Goal: Transaction & Acquisition: Purchase product/service

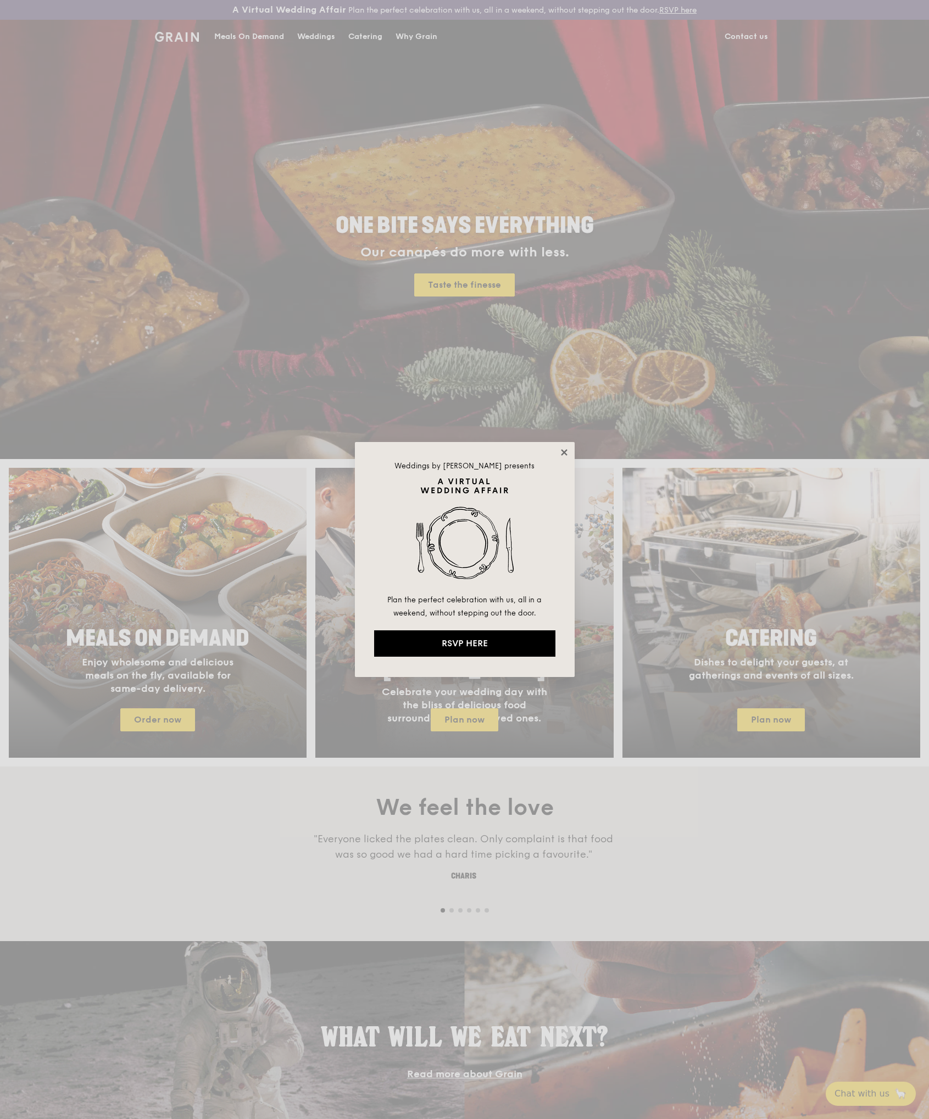
click at [562, 451] on icon at bounding box center [564, 452] width 6 height 6
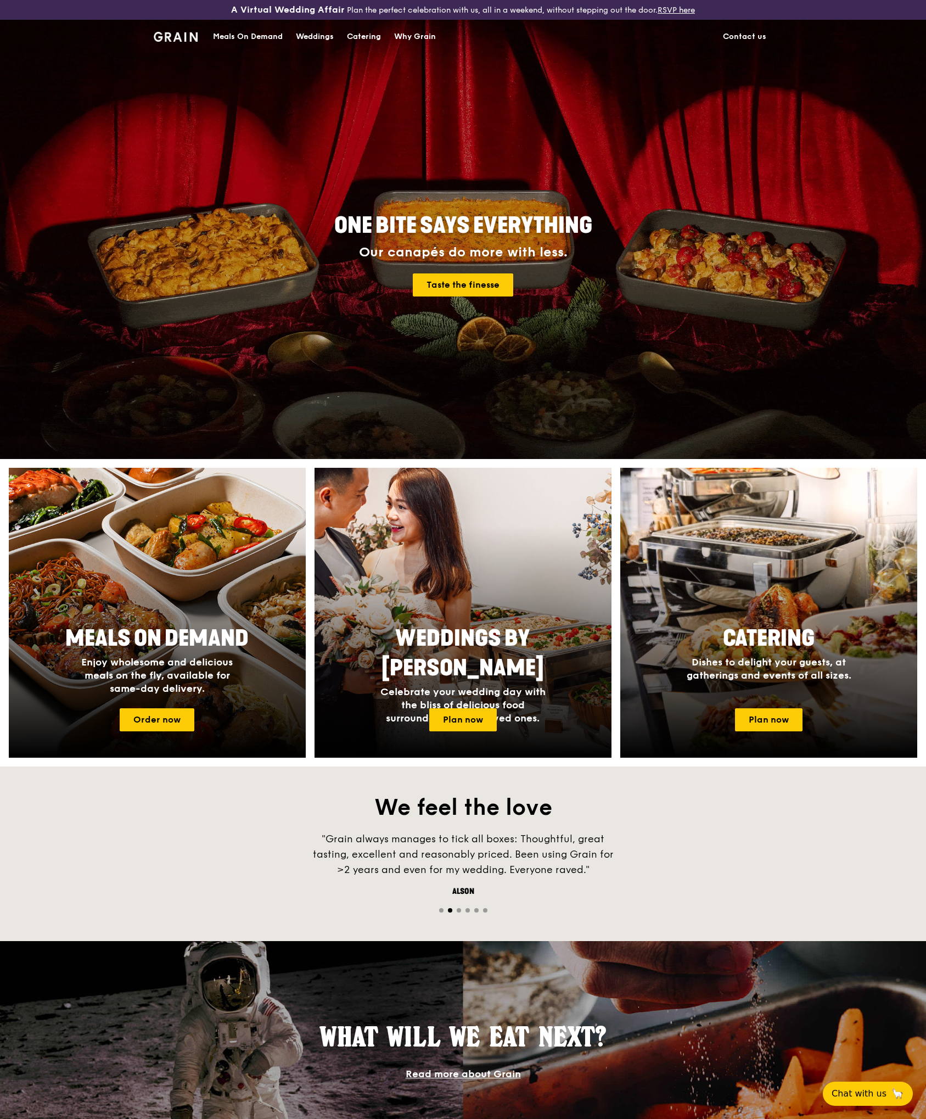
click at [273, 37] on div "Meals On Demand" at bounding box center [248, 36] width 70 height 33
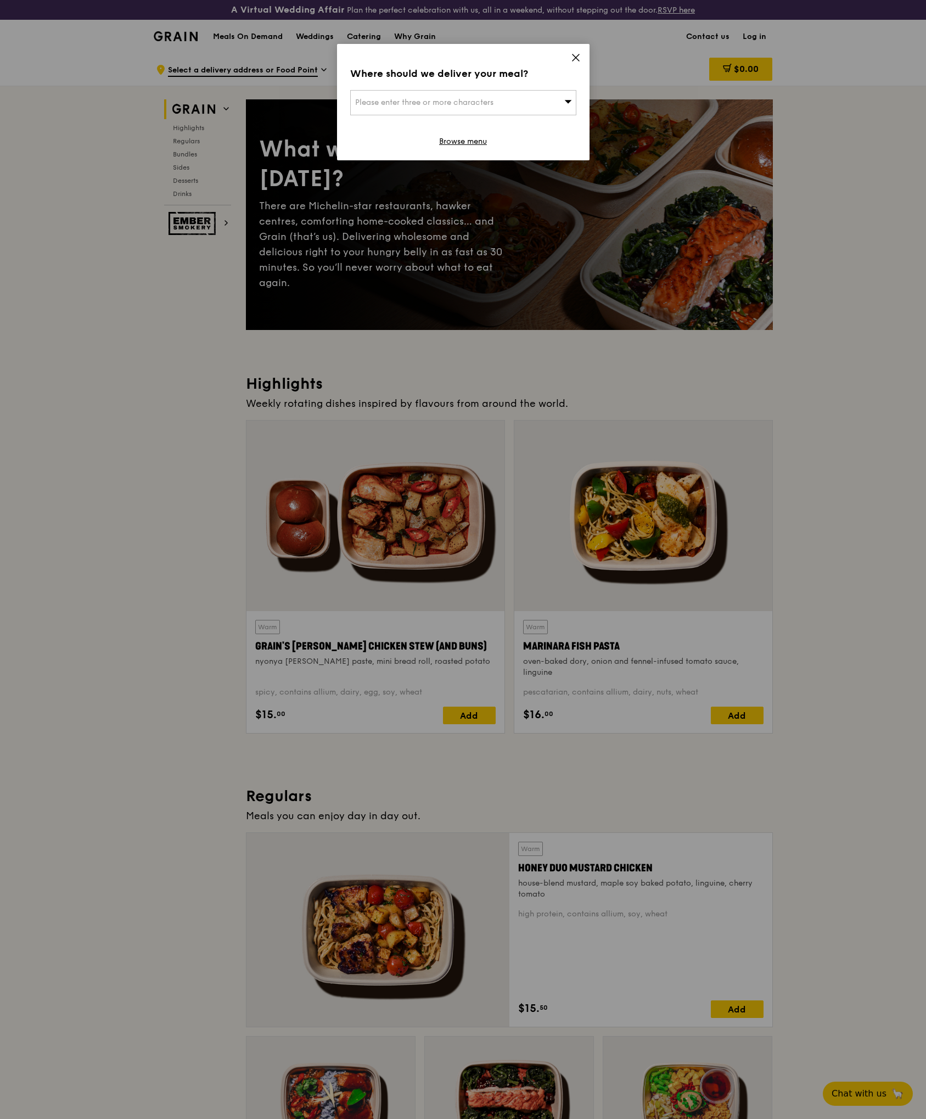
click at [577, 54] on icon at bounding box center [576, 58] width 10 height 10
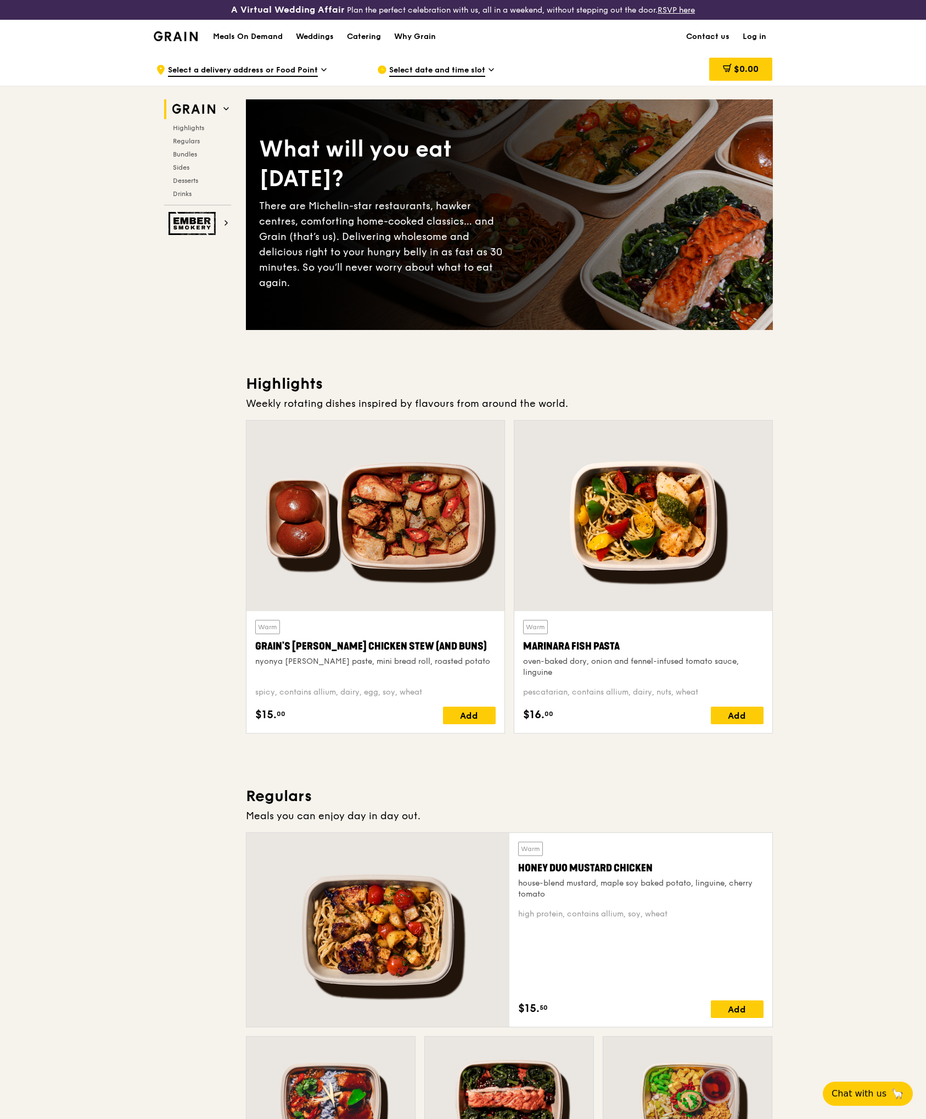
click at [753, 33] on link "Log in" at bounding box center [754, 36] width 37 height 33
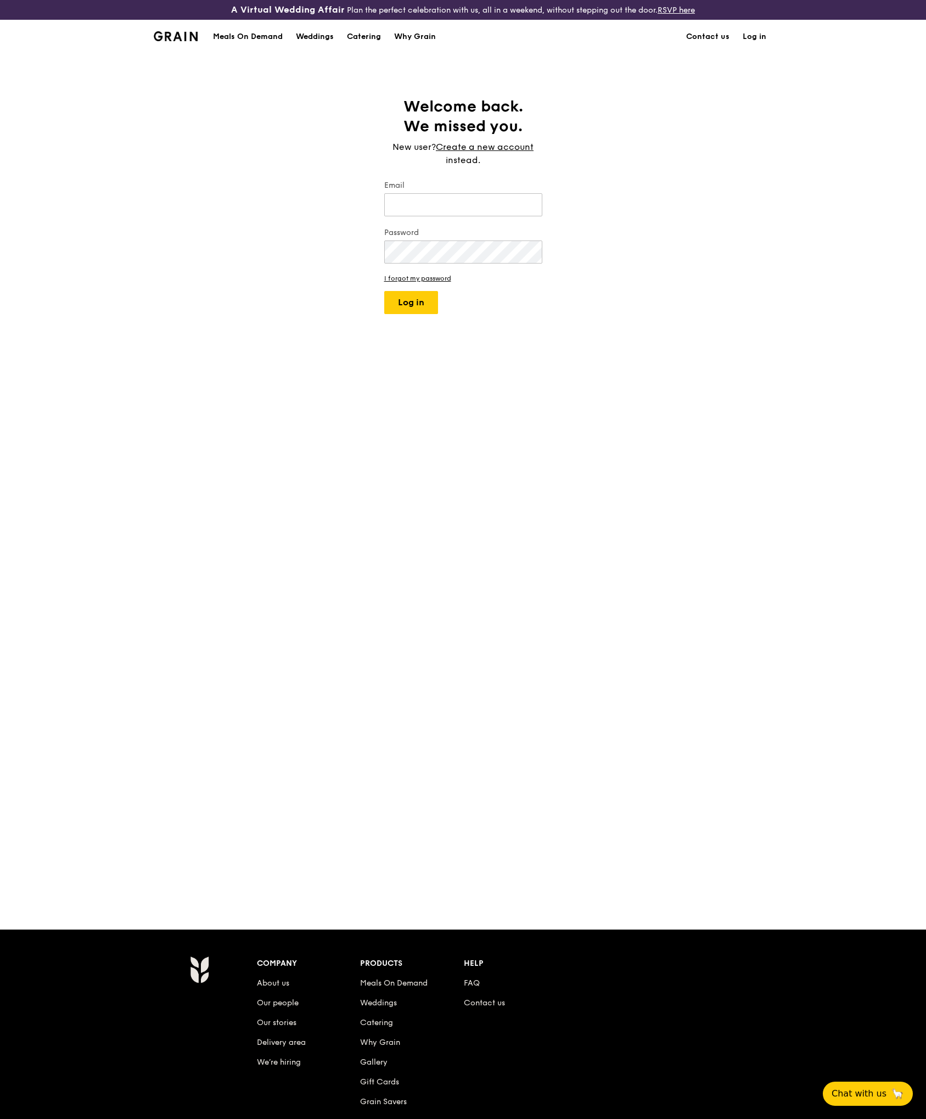
type input "[EMAIL_ADDRESS][DOMAIN_NAME]"
click at [420, 294] on button "Log in" at bounding box center [411, 302] width 54 height 23
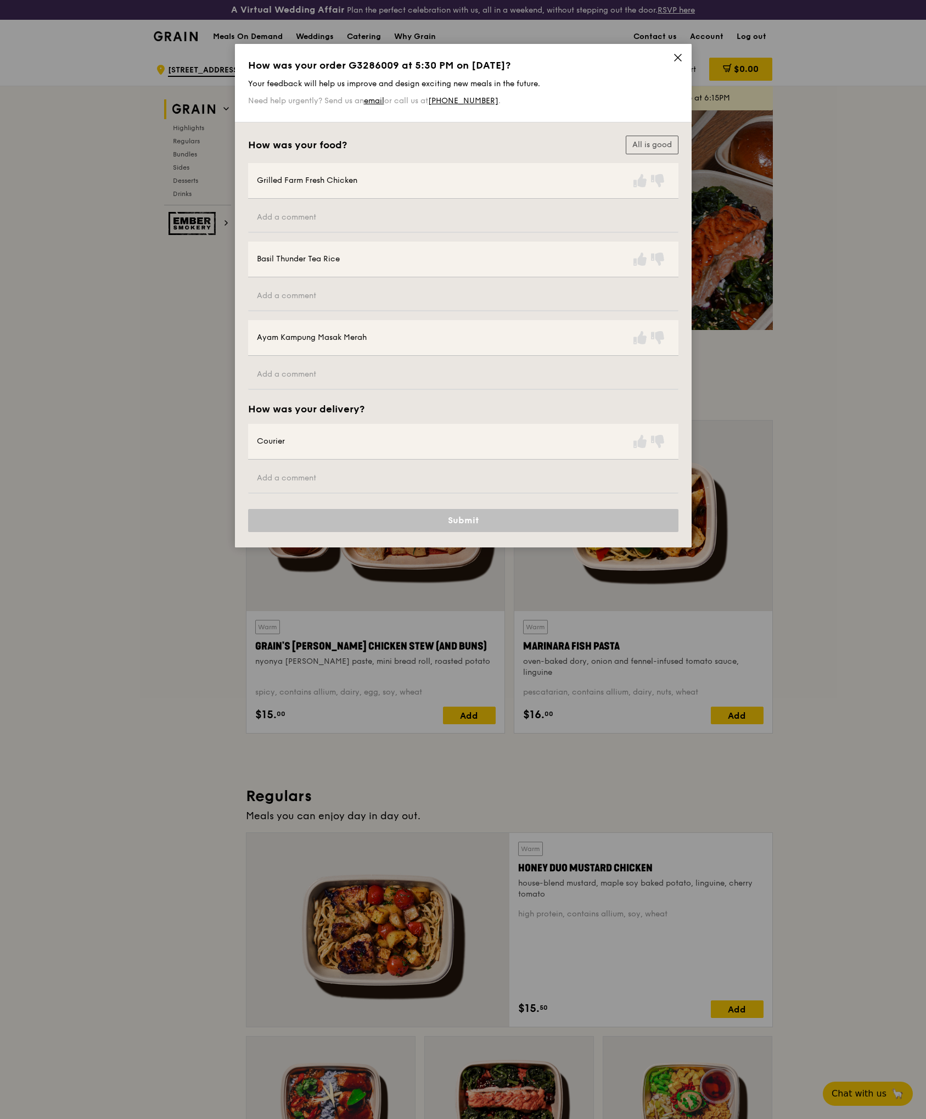
click at [676, 59] on icon at bounding box center [678, 57] width 7 height 7
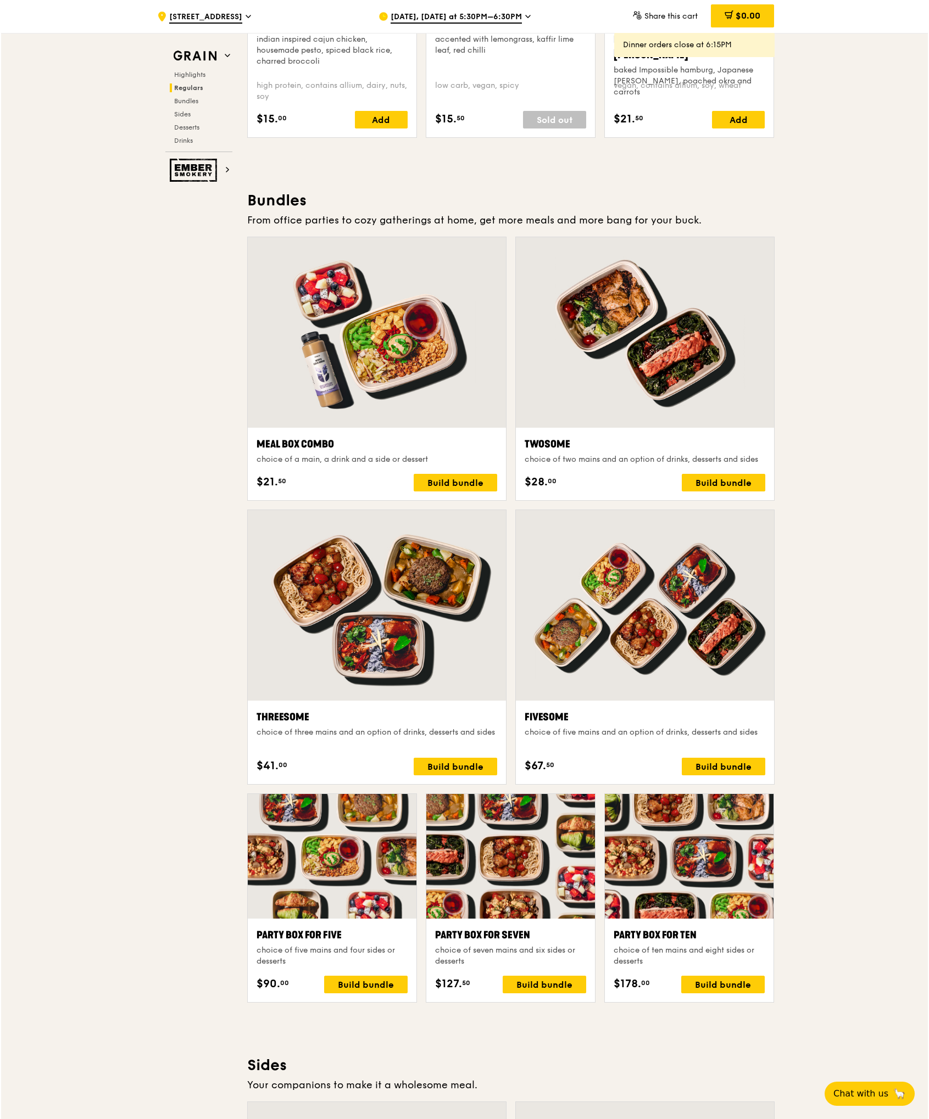
scroll to position [1671, 0]
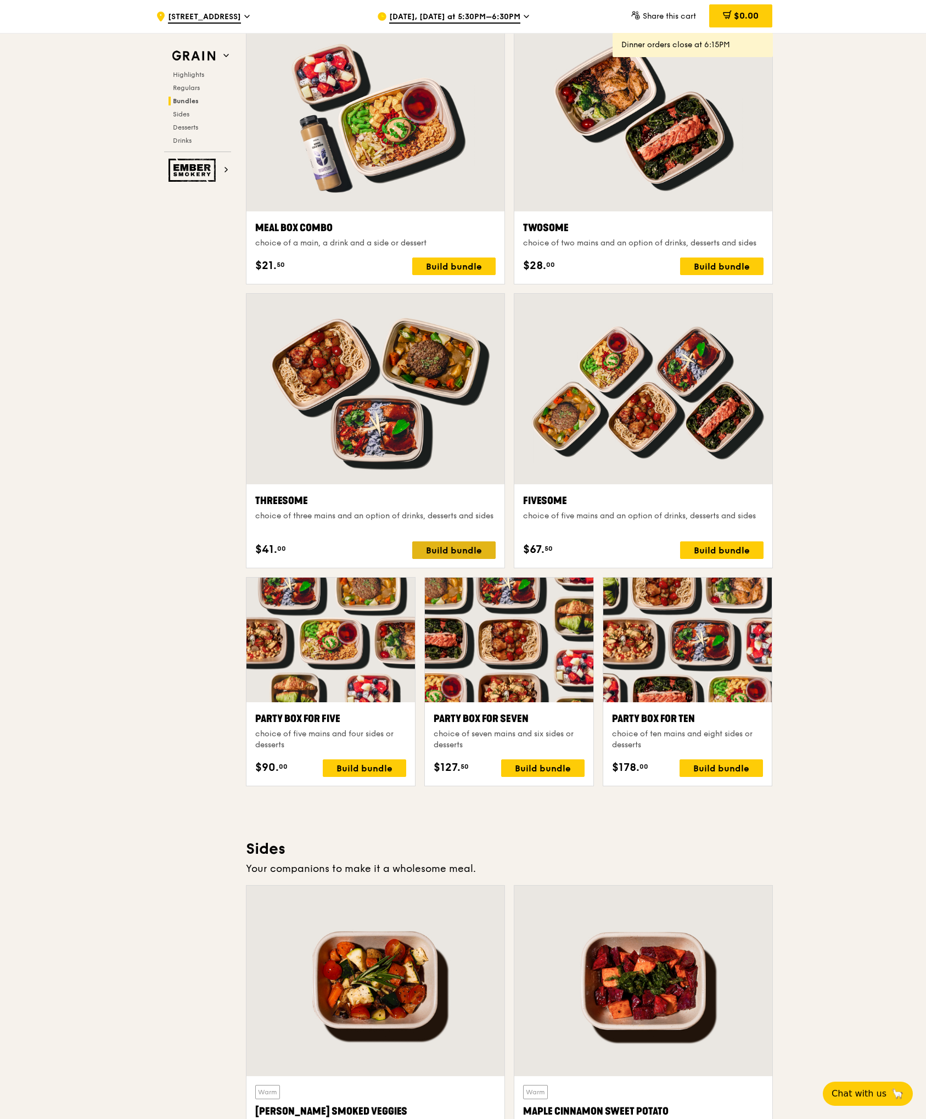
click at [455, 550] on div "Build bundle" at bounding box center [453, 550] width 83 height 18
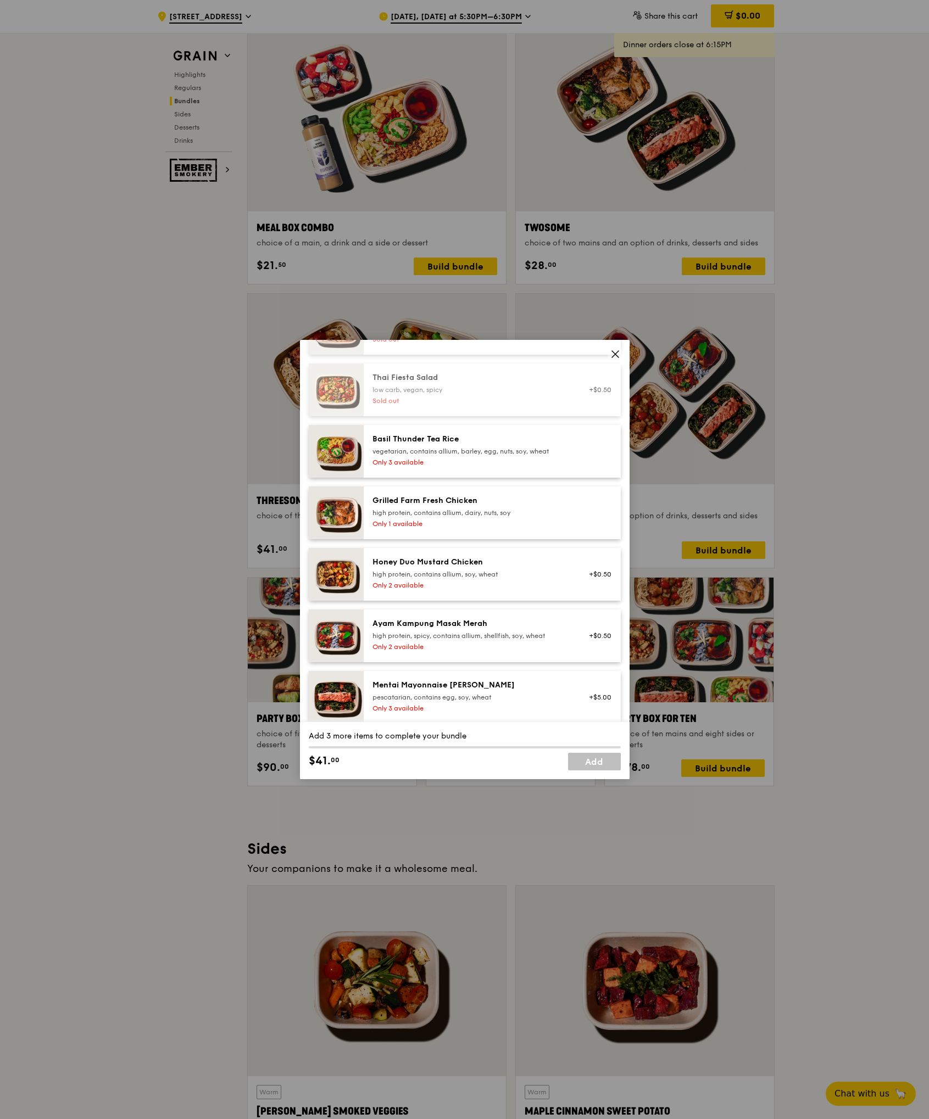
scroll to position [339, 0]
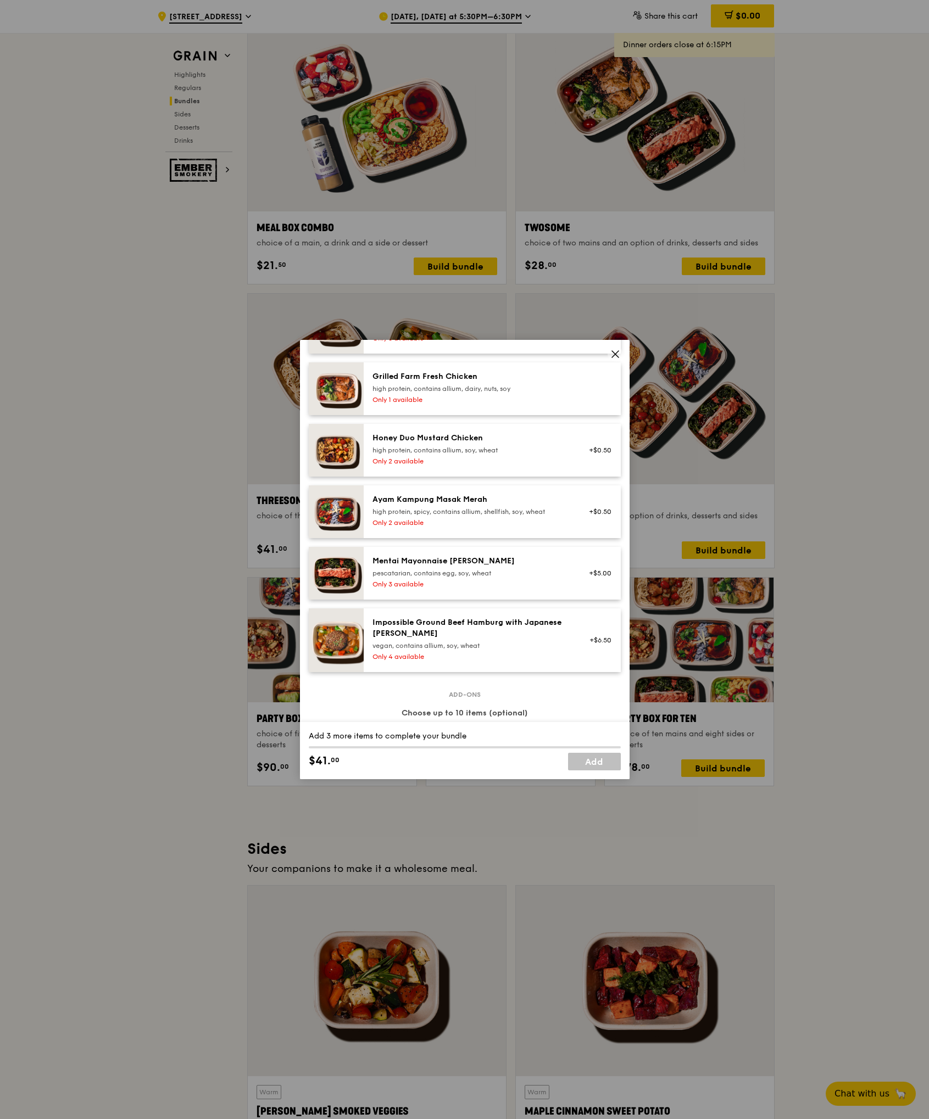
click at [602, 510] on div "+$0.50" at bounding box center [597, 511] width 29 height 9
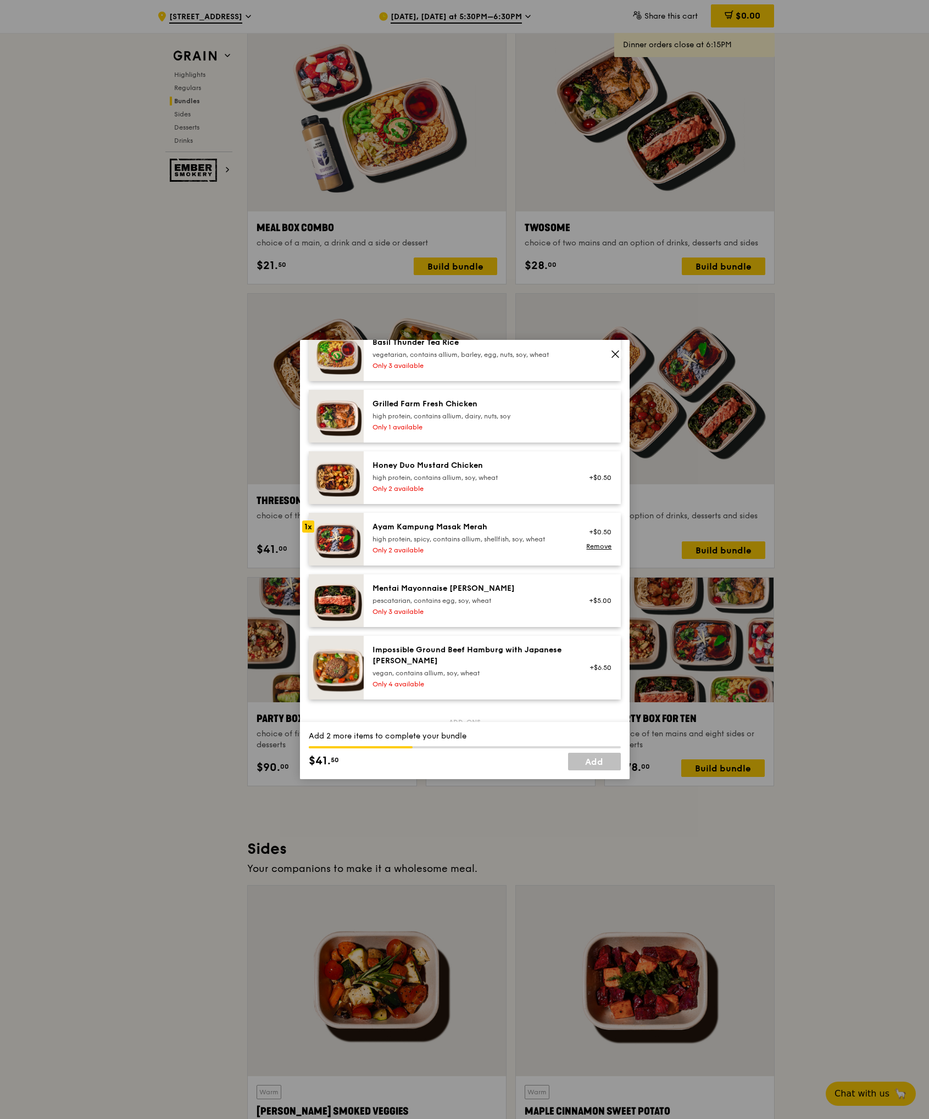
scroll to position [280, 0]
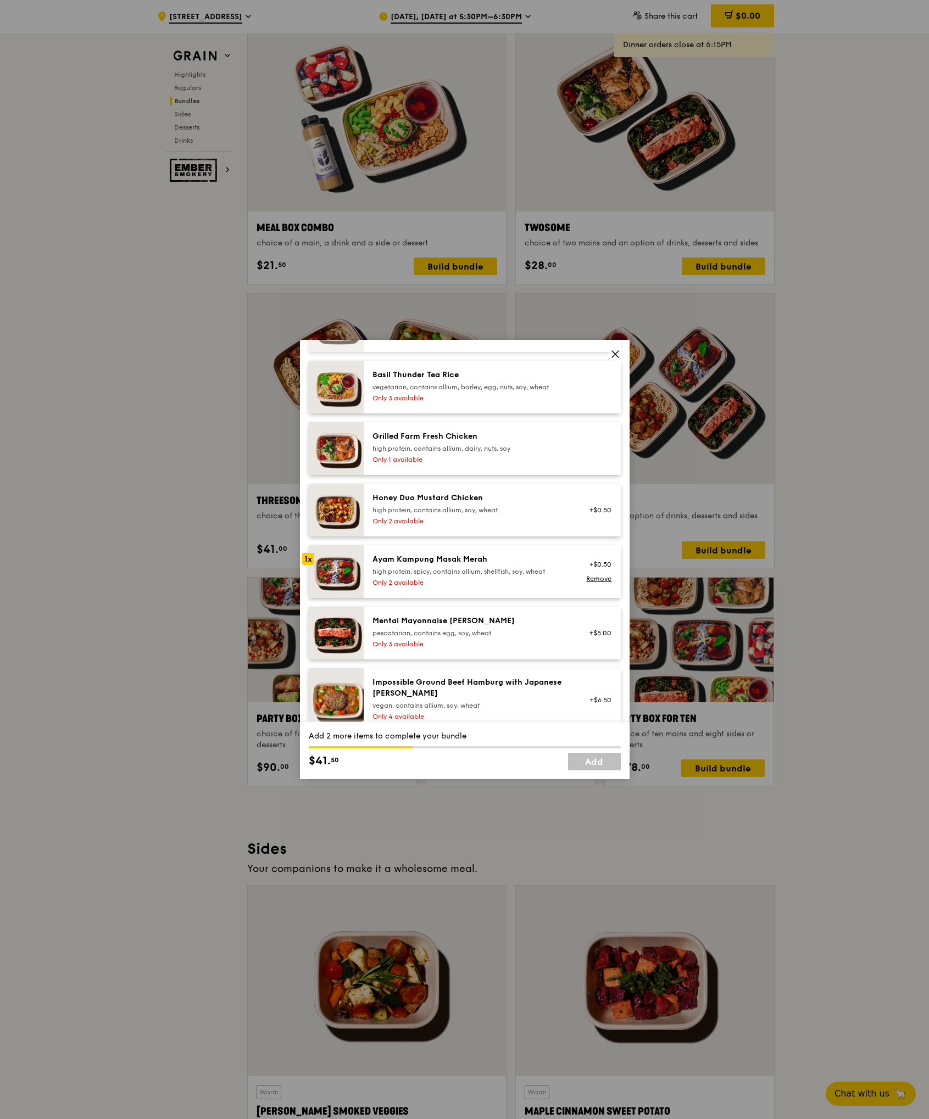
click at [492, 499] on div "Honey Duo Mustard Chicken" at bounding box center [470, 498] width 197 height 11
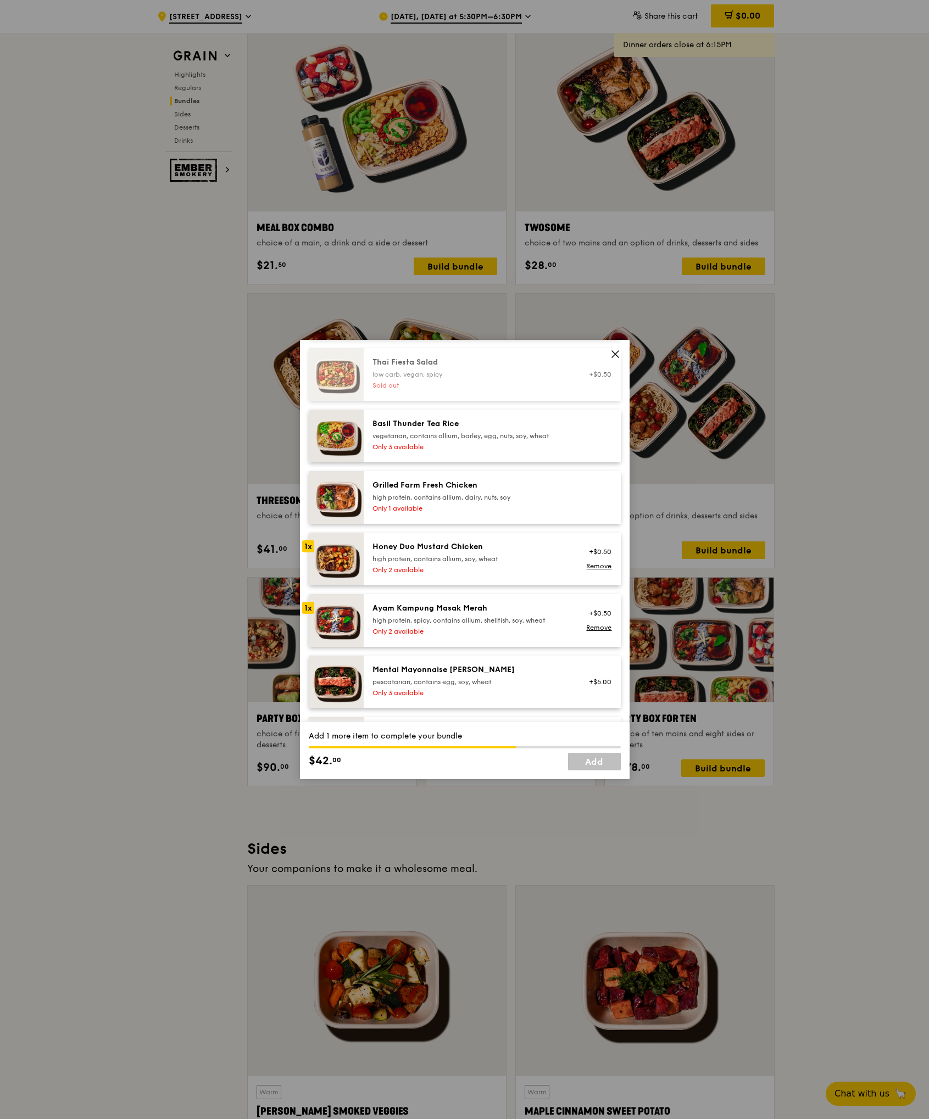
scroll to position [186, 0]
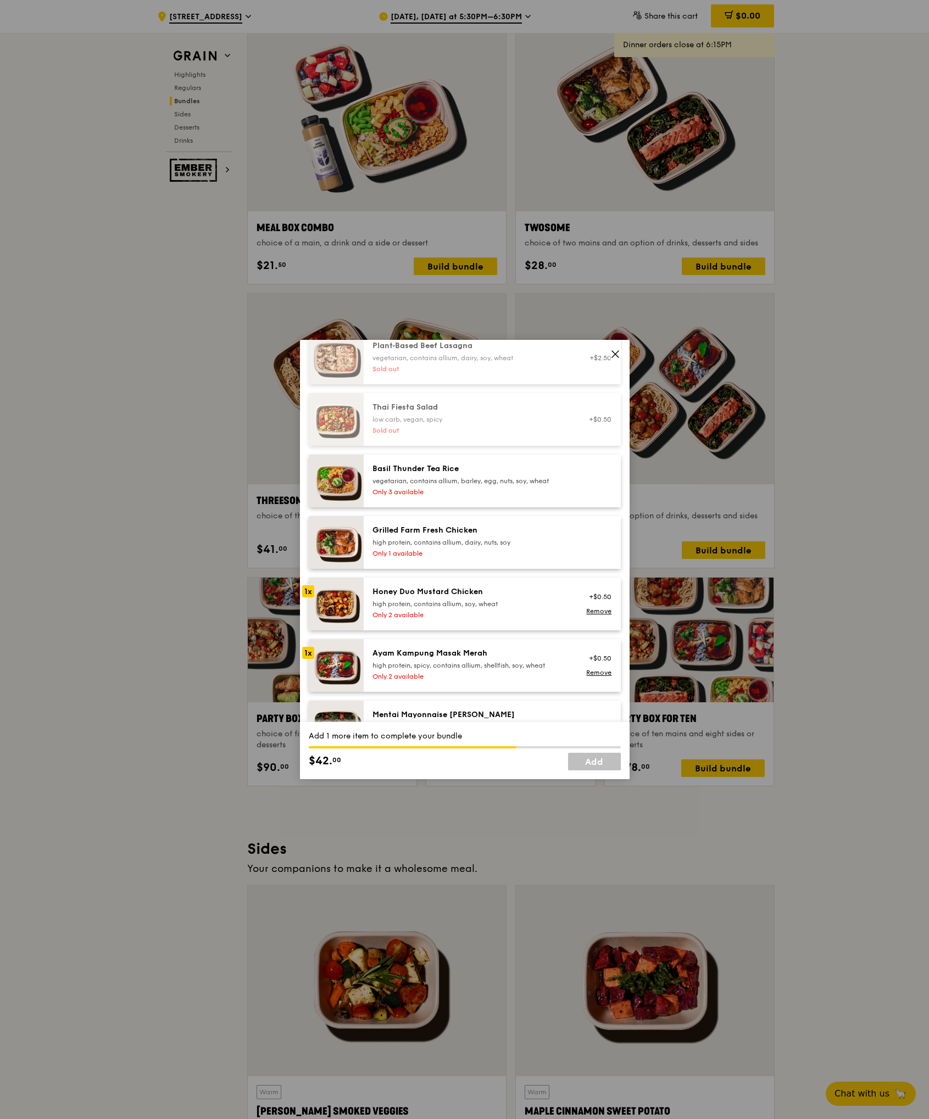
click at [489, 551] on div "Only 1 available" at bounding box center [470, 553] width 197 height 9
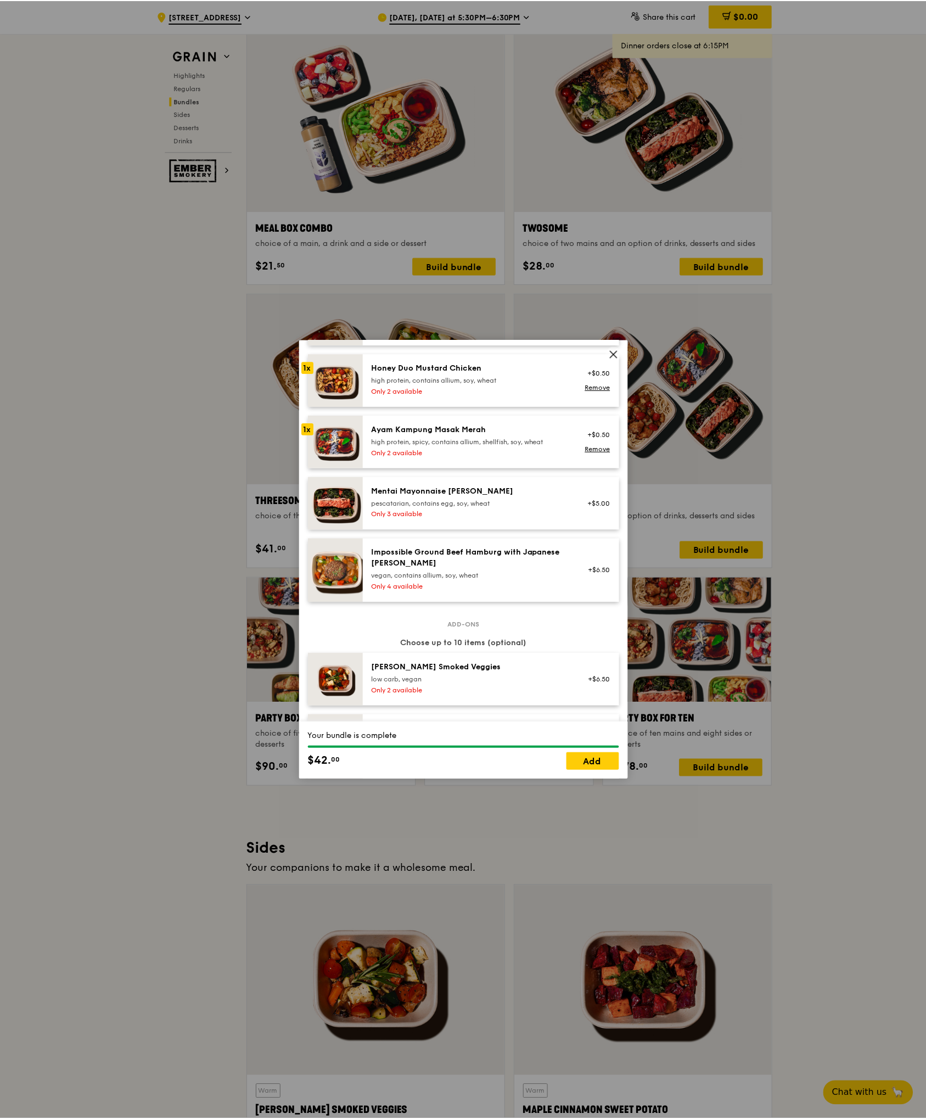
scroll to position [542, 0]
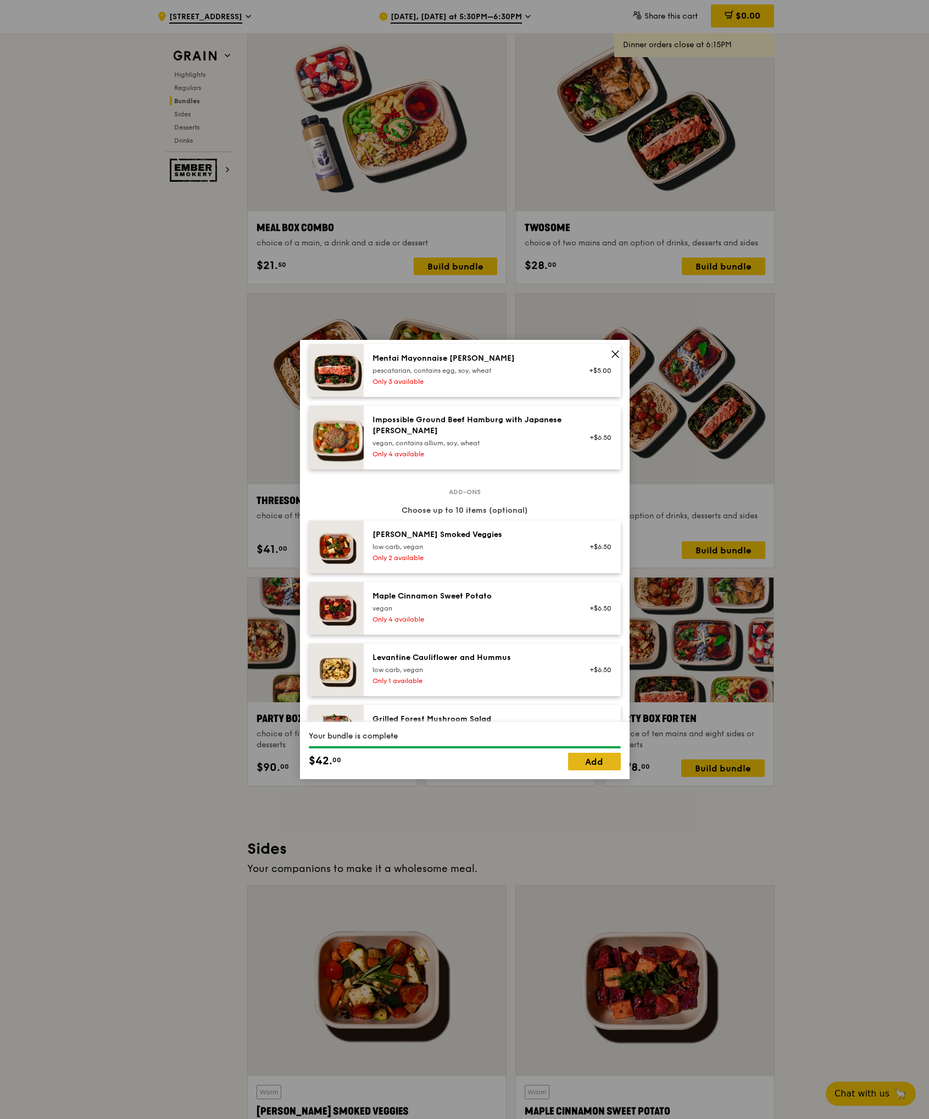
click at [596, 758] on link "Add" at bounding box center [594, 762] width 53 height 18
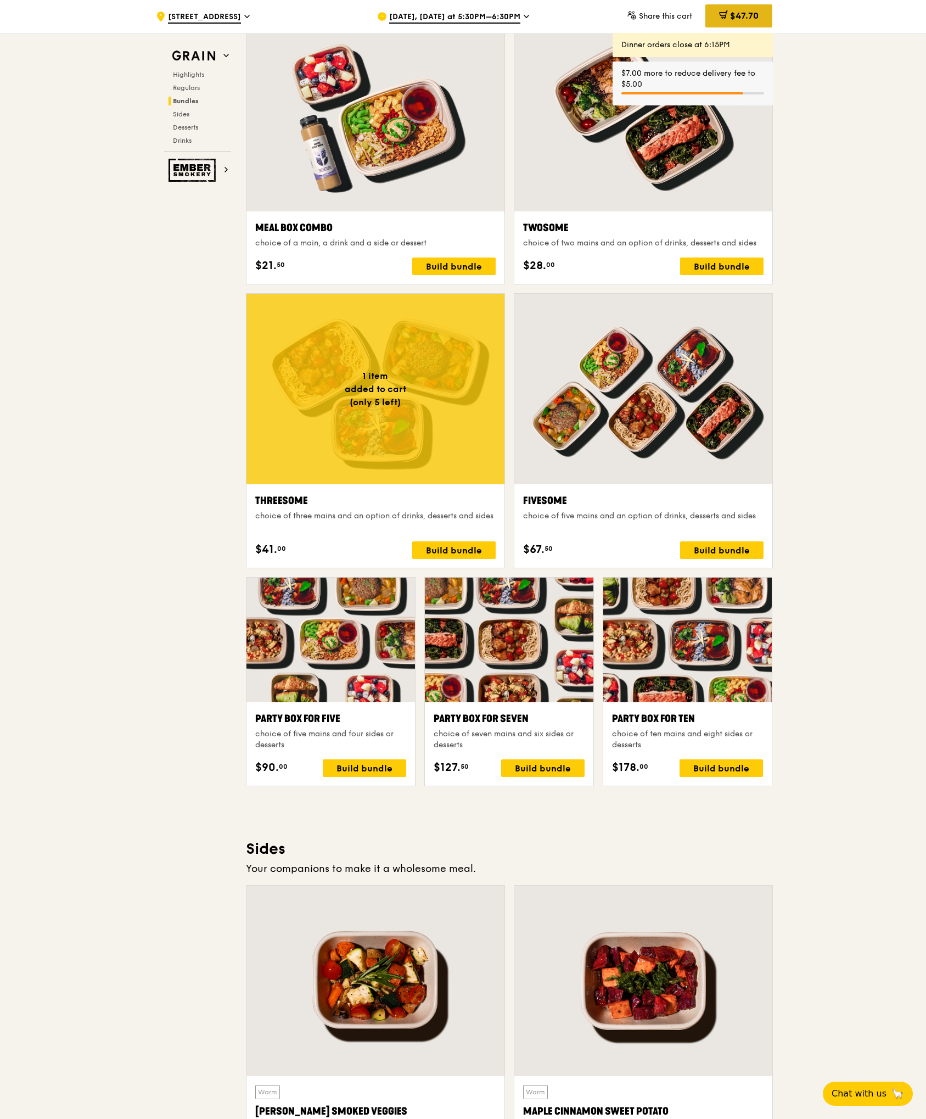
click at [725, 18] on icon at bounding box center [725, 18] width 0 height 0
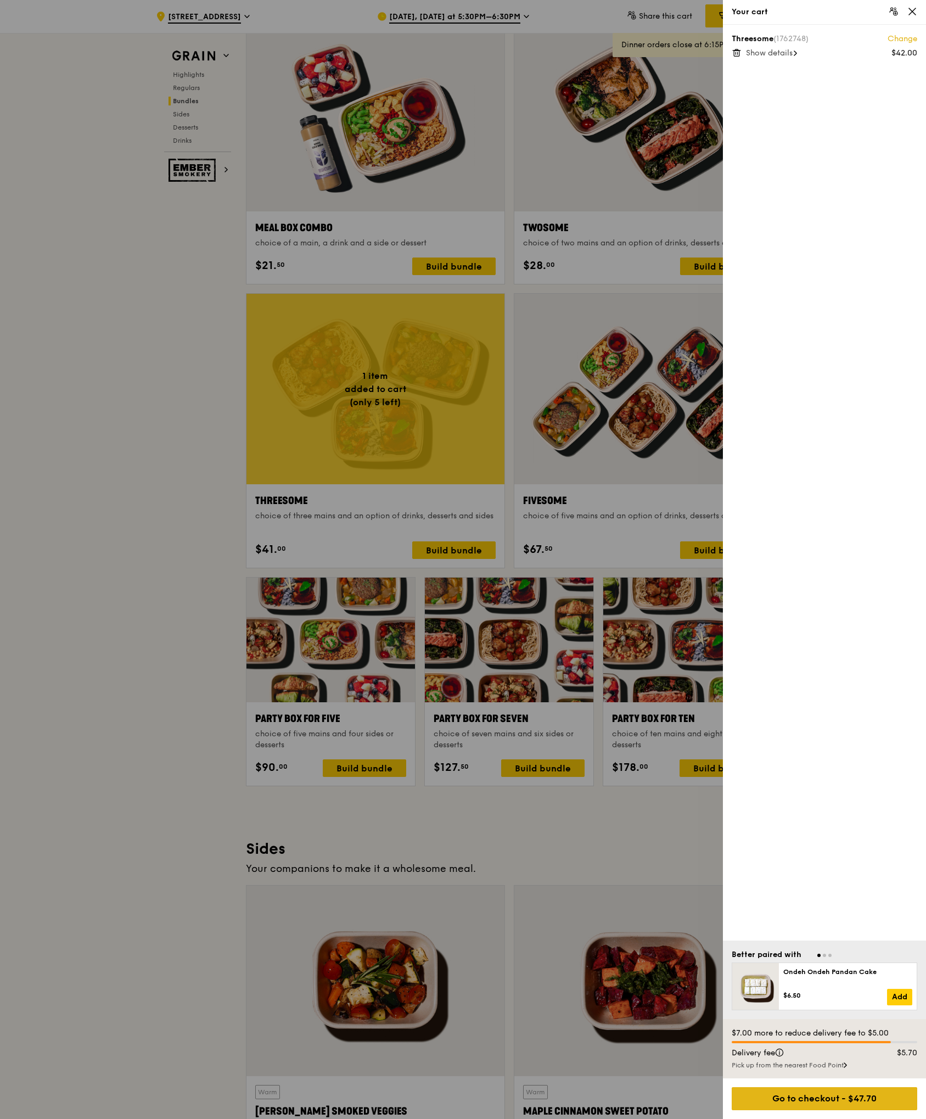
click at [837, 1104] on div "Go to checkout - $47.70" at bounding box center [825, 1098] width 186 height 23
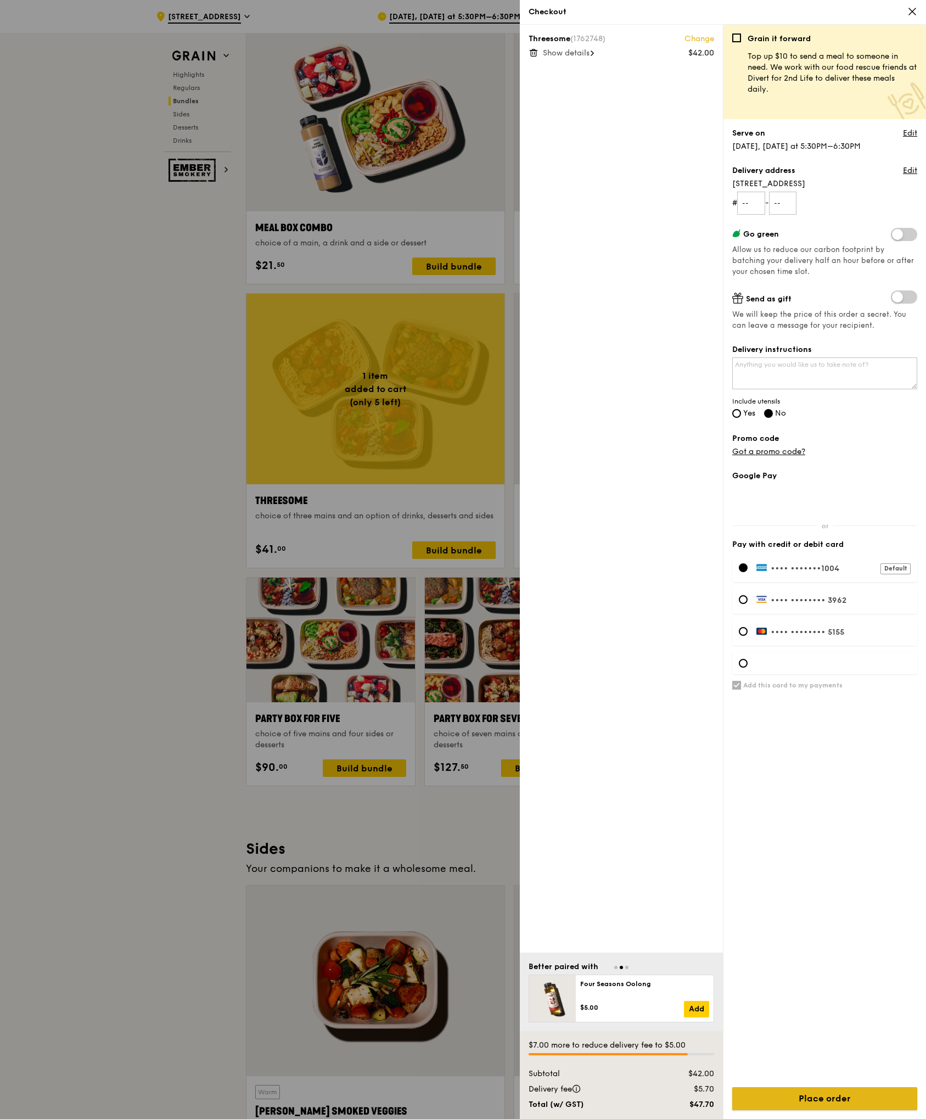
click at [840, 1094] on input "Place order" at bounding box center [825, 1098] width 185 height 23
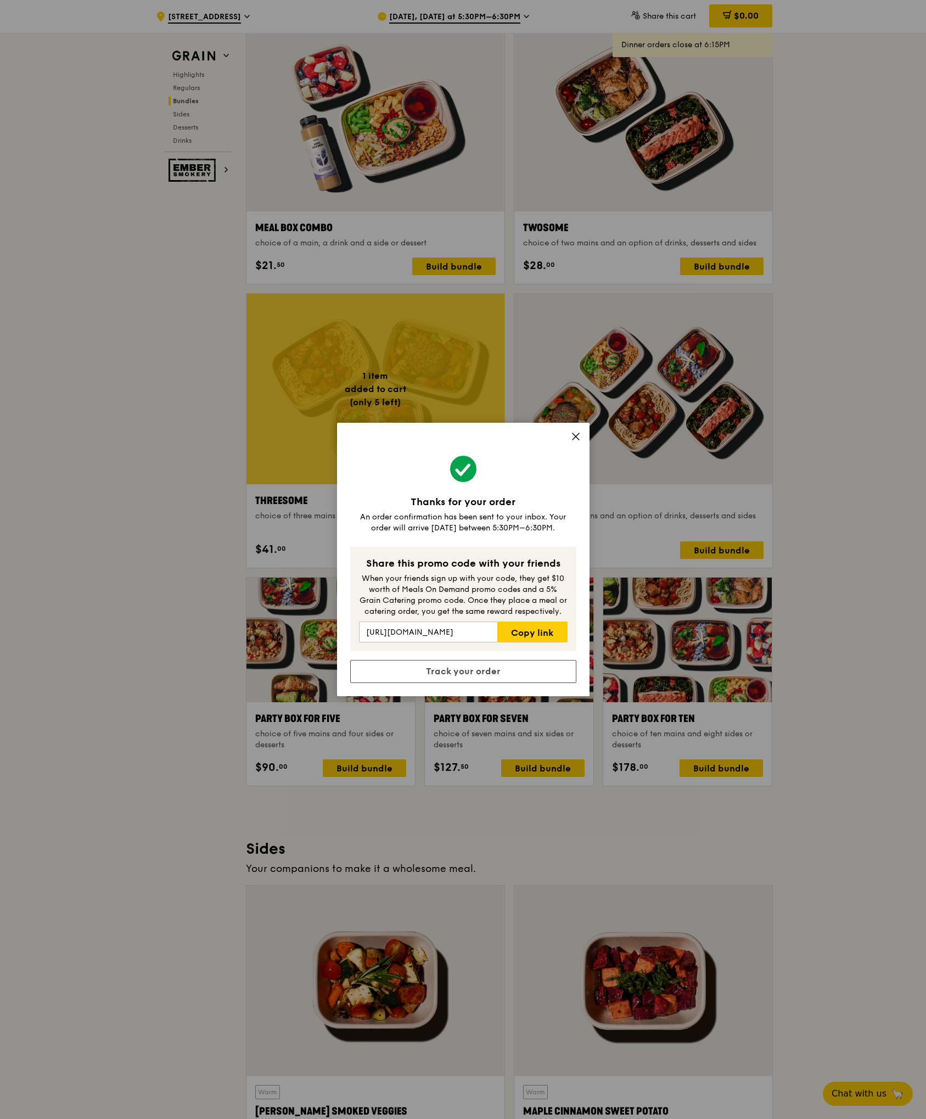
click at [579, 434] on icon at bounding box center [576, 437] width 10 height 10
